Goal: Transaction & Acquisition: Purchase product/service

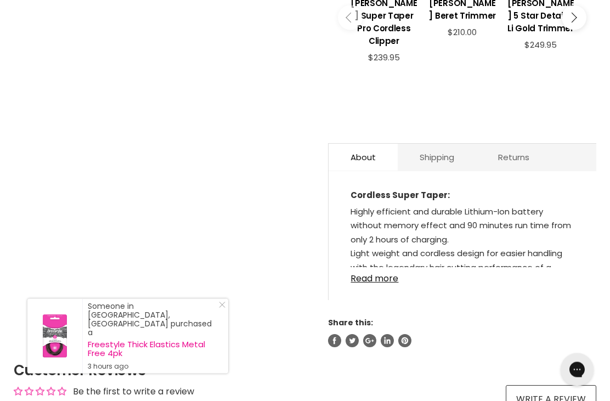
scroll to position [538, 0]
click at [374, 276] on link "Read more" at bounding box center [463, 275] width 224 height 16
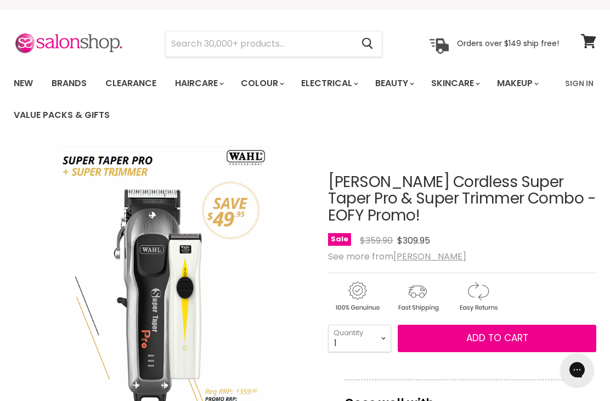
scroll to position [0, 0]
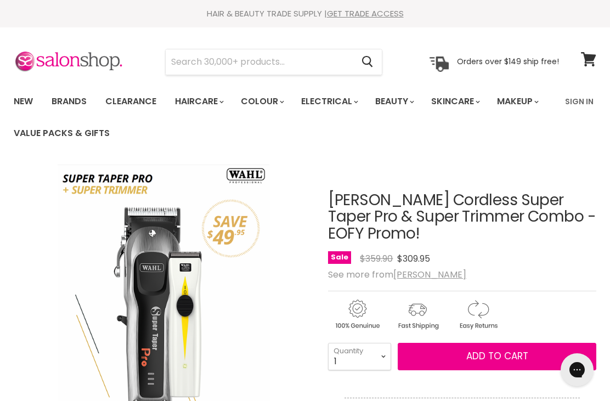
click at [405, 274] on u "[PERSON_NAME]" at bounding box center [429, 274] width 73 height 13
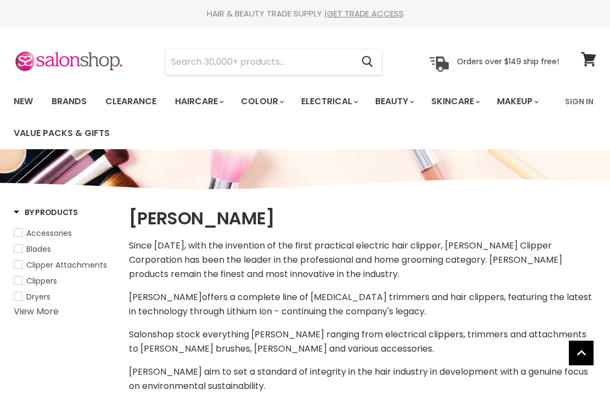
select select "manual"
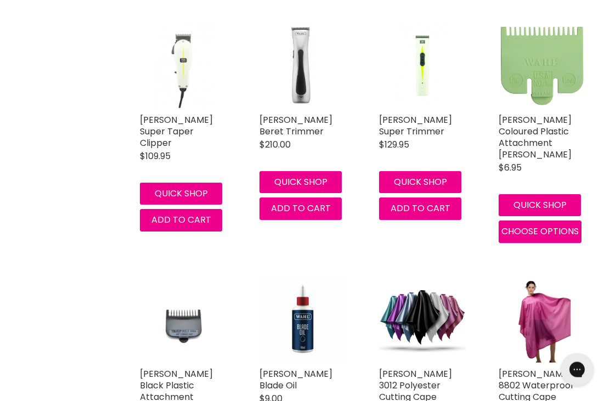
scroll to position [440, 0]
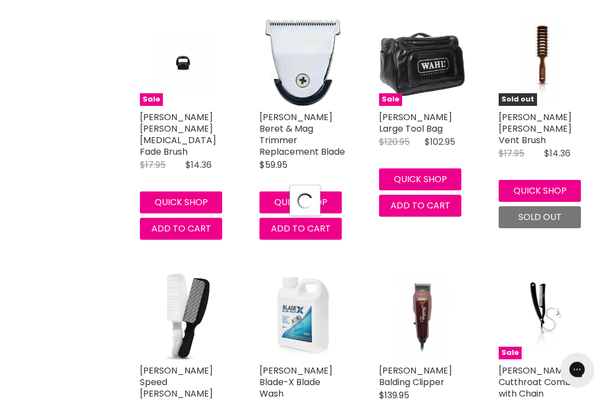
select select "manual"
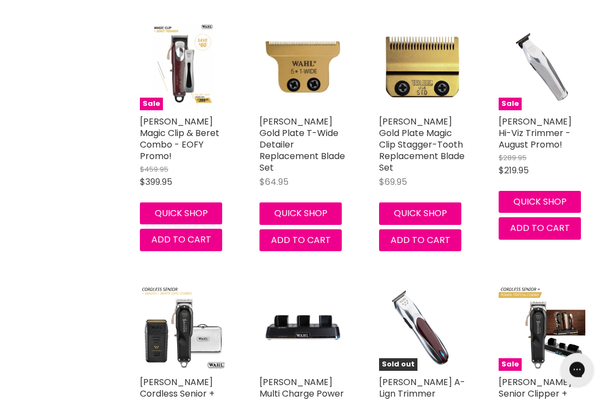
scroll to position [4743, 0]
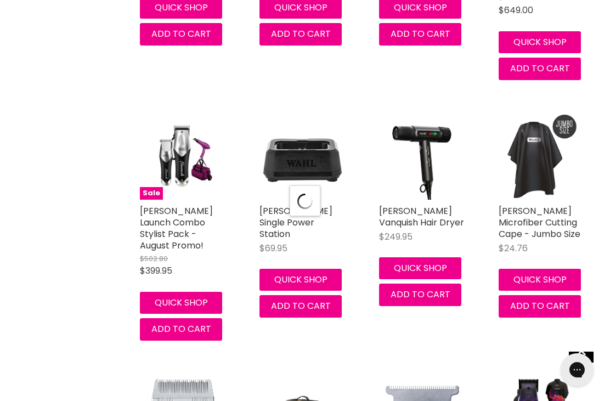
select select "manual"
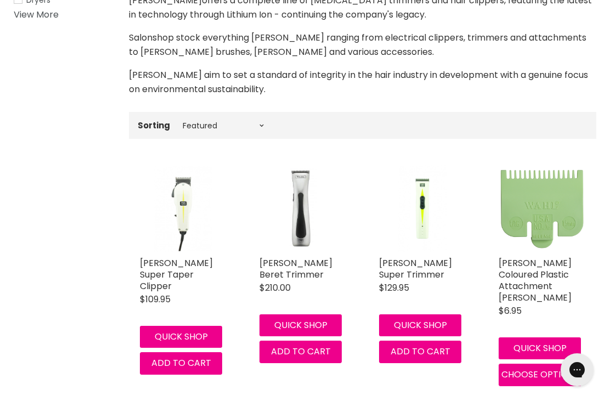
scroll to position [296, 0]
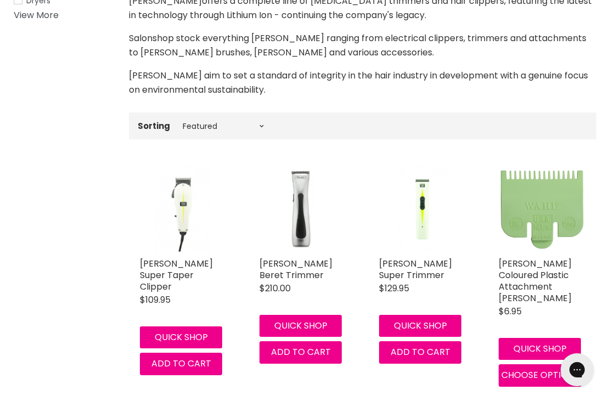
click at [407, 263] on link "[PERSON_NAME] Super Trimmer" at bounding box center [415, 269] width 73 height 24
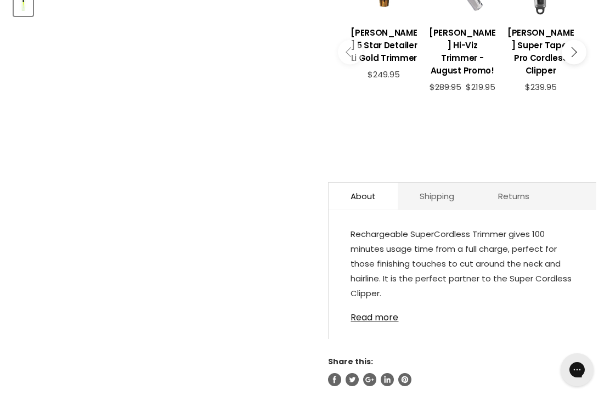
scroll to position [496, 0]
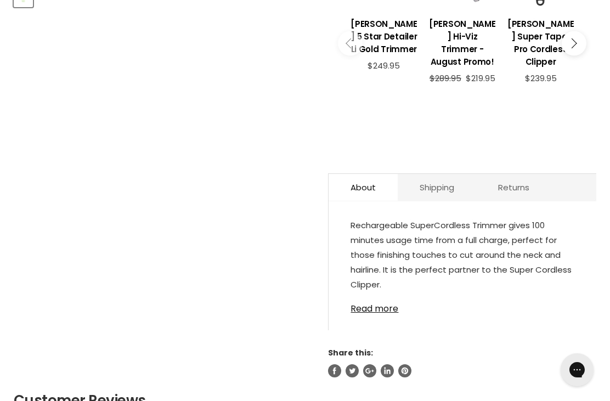
click at [385, 297] on link "Read more" at bounding box center [463, 305] width 224 height 16
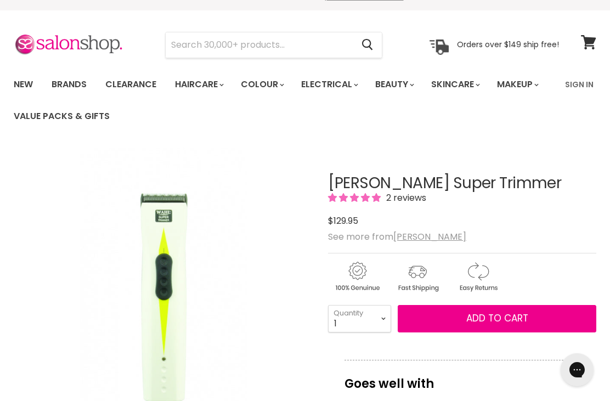
scroll to position [0, 0]
